Goal: Information Seeking & Learning: Learn about a topic

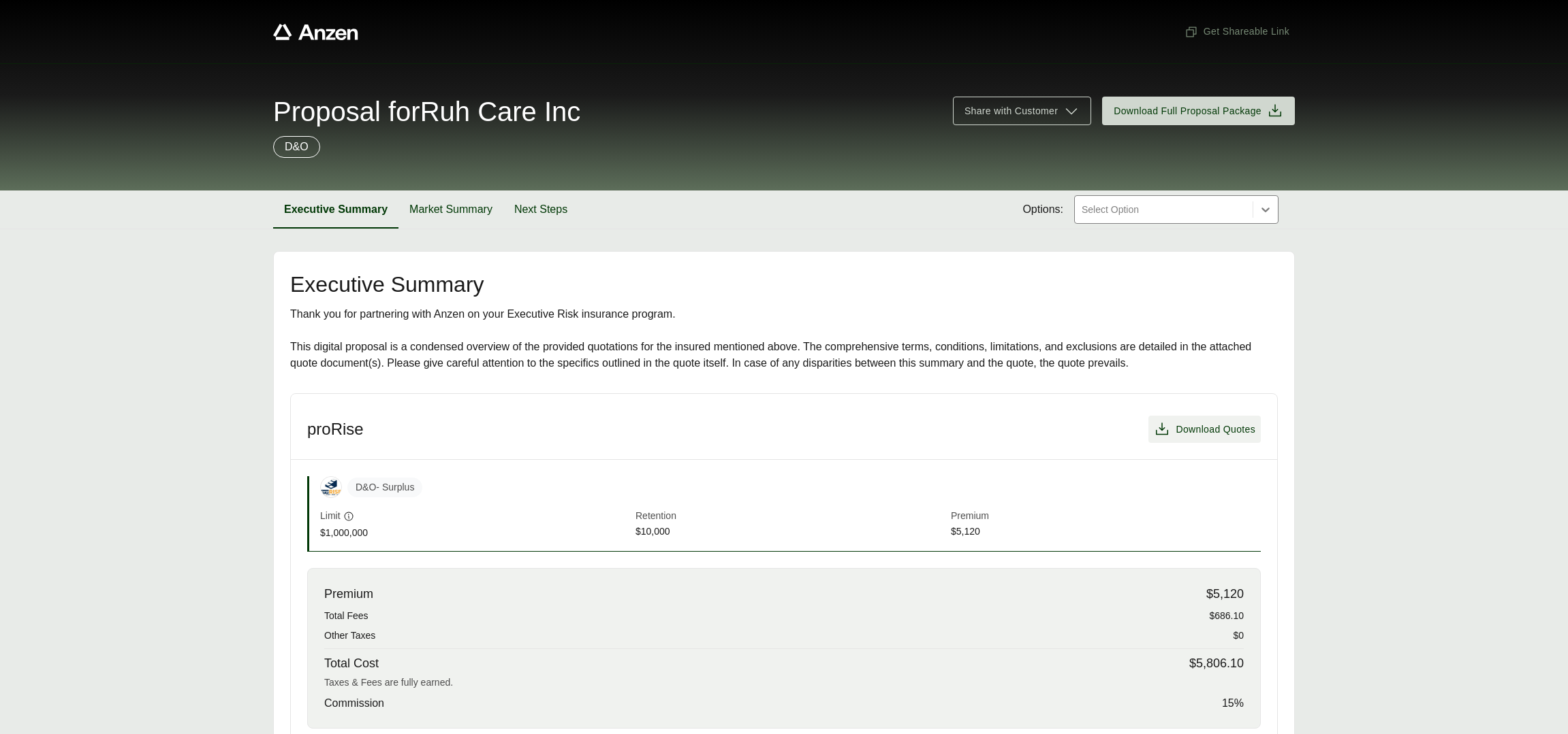
click at [1234, 425] on span "Download Quotes" at bounding box center [1215, 430] width 80 height 14
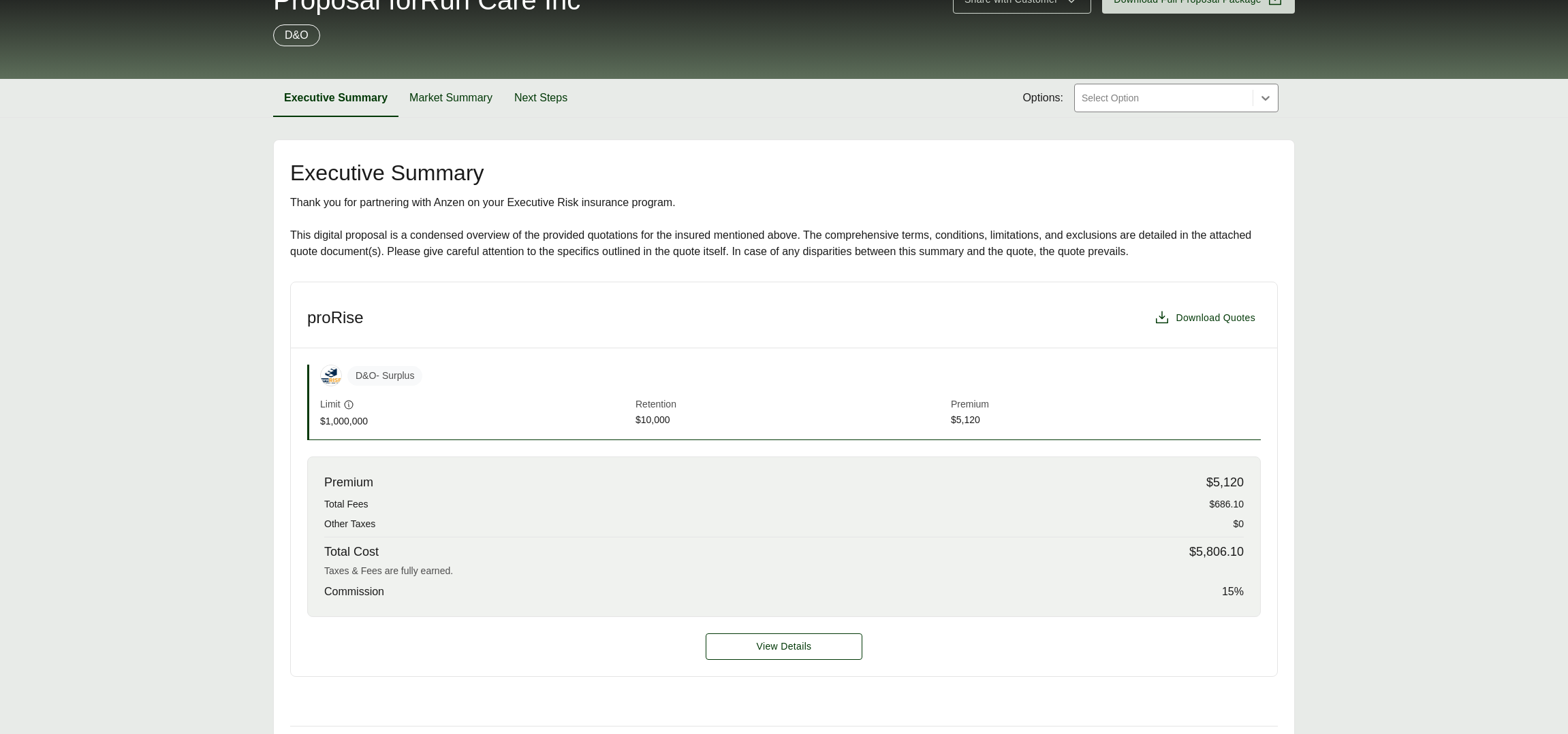
scroll to position [127, 0]
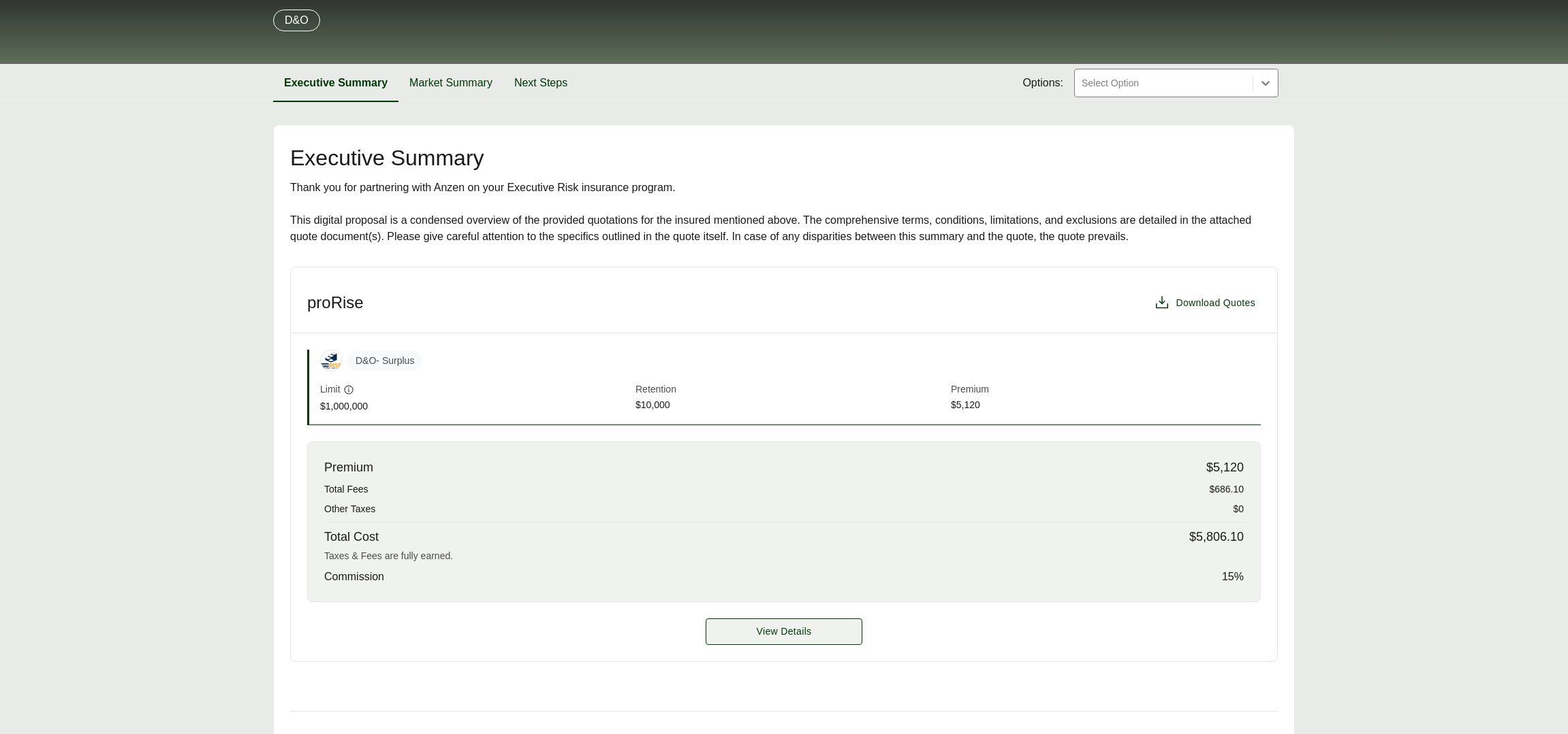
click at [780, 636] on span "View Details" at bounding box center [784, 632] width 55 height 14
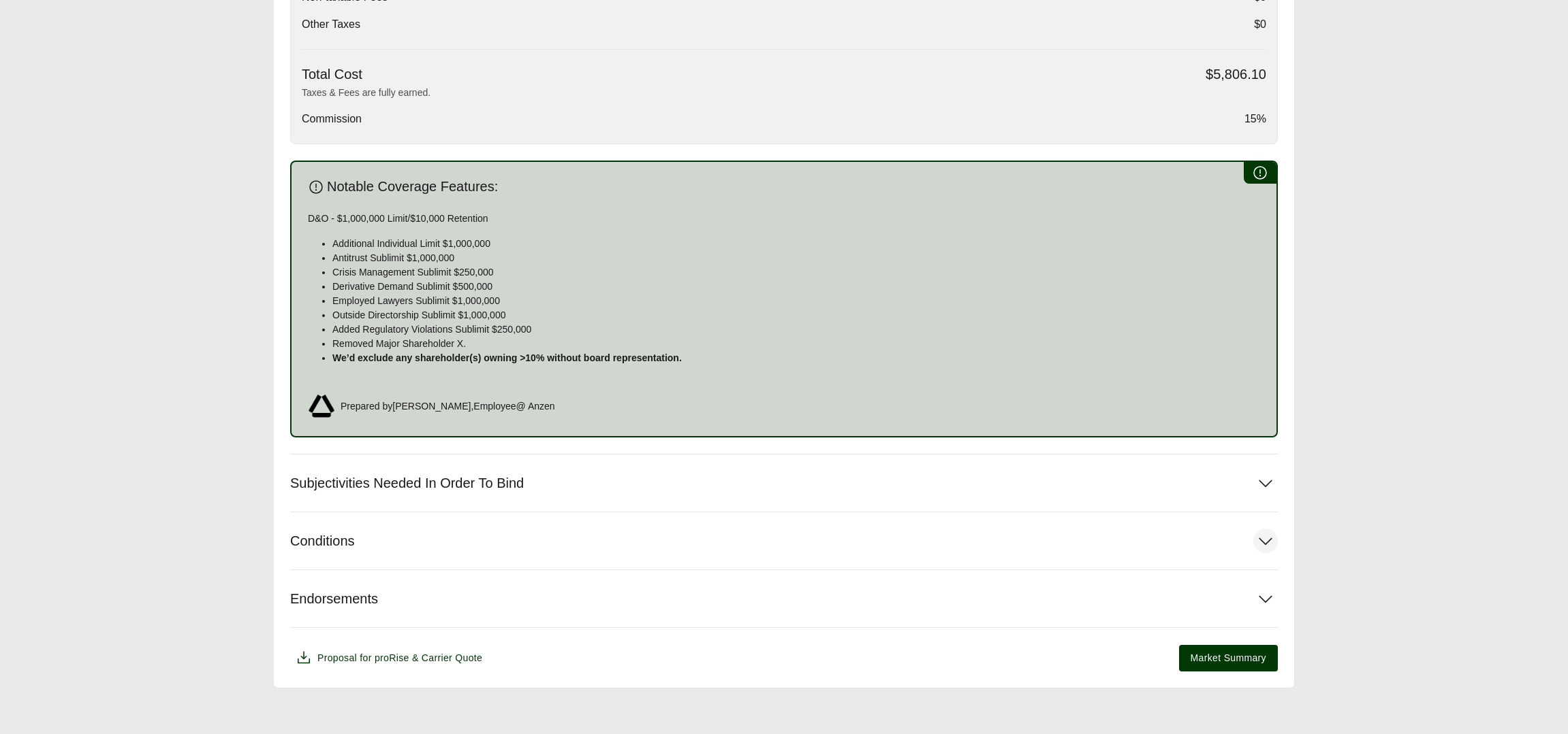
scroll to position [610, 0]
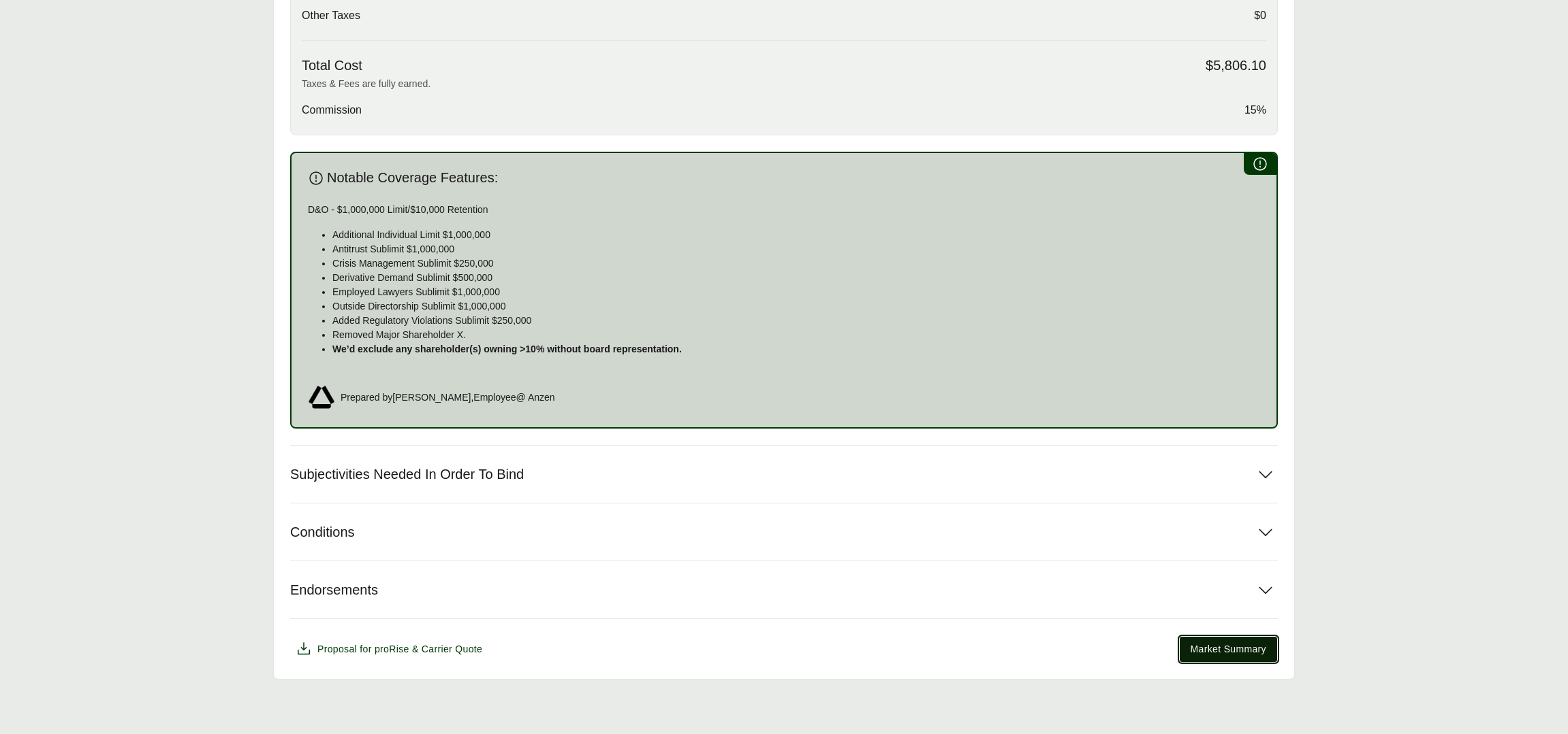
click at [1231, 645] on span "Market Summary" at bounding box center [1228, 649] width 76 height 14
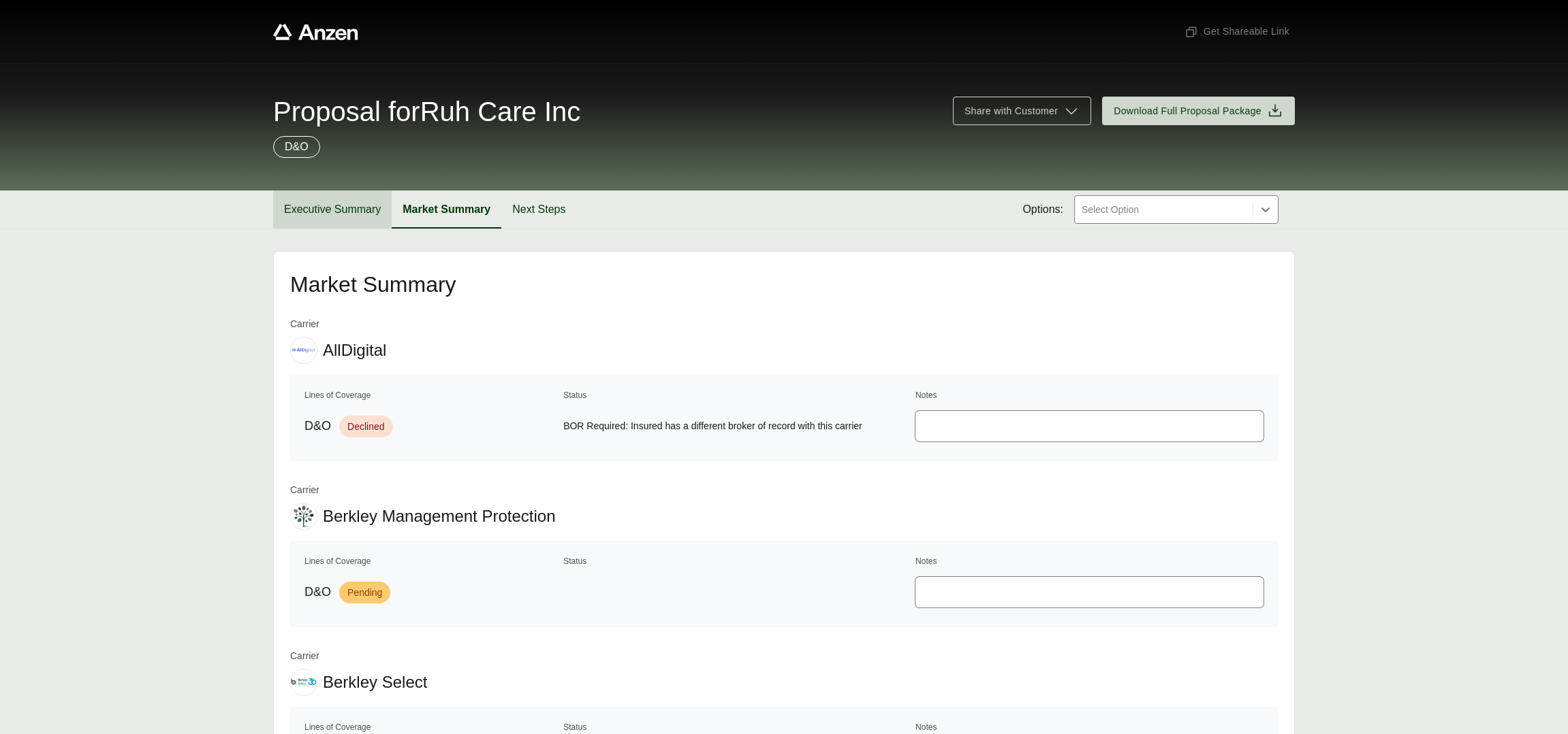
drag, startPoint x: 324, startPoint y: 207, endPoint x: 359, endPoint y: 208, distance: 35.0
click at [323, 208] on button "Executive Summary" at bounding box center [332, 210] width 118 height 38
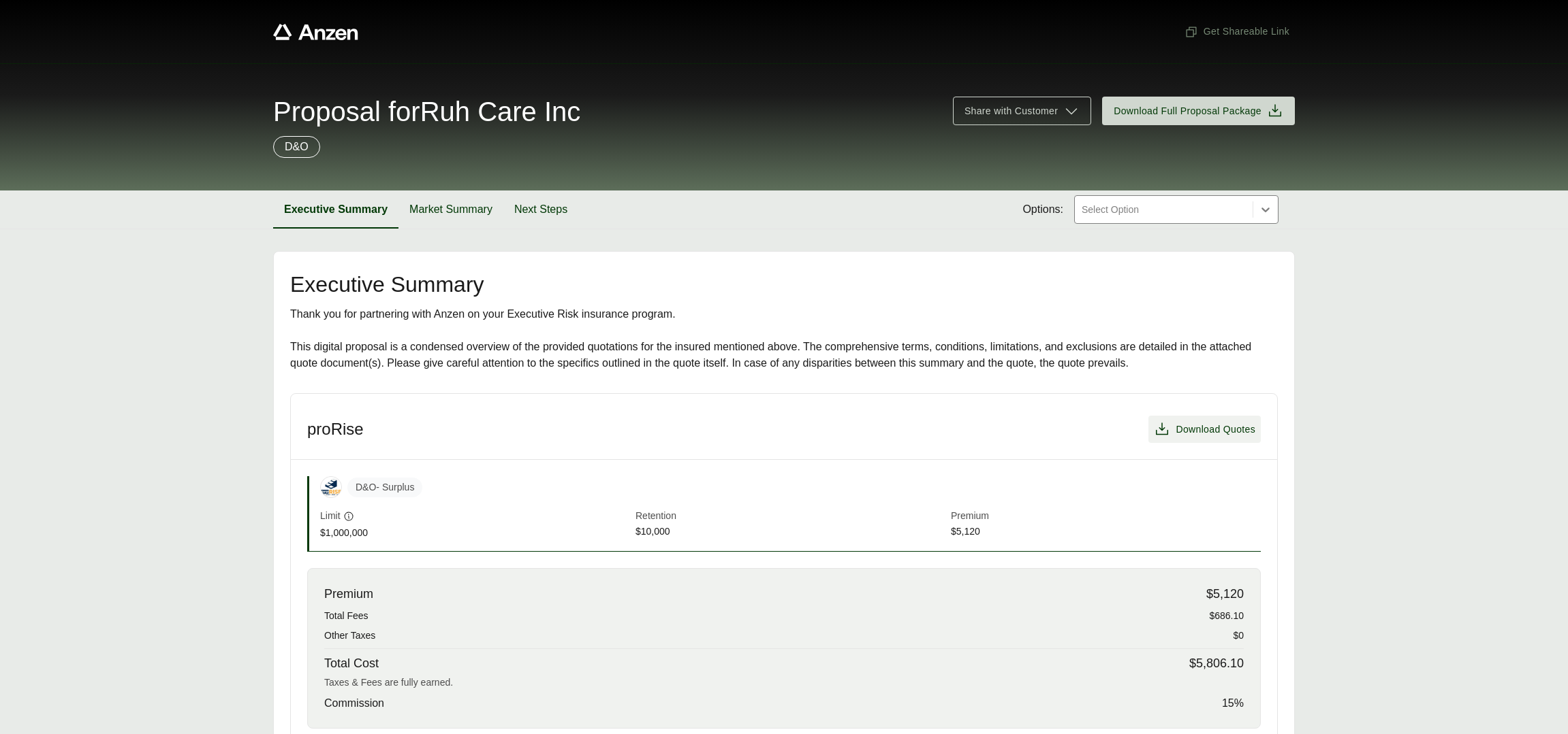
click at [1217, 428] on span "Download Quotes" at bounding box center [1215, 430] width 80 height 14
